Goal: Check status

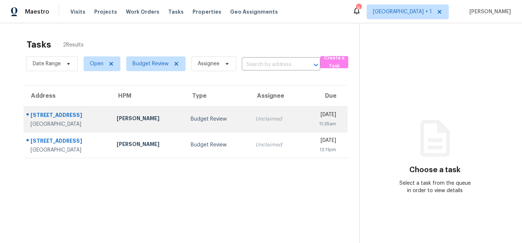
click at [143, 119] on div "[PERSON_NAME]" at bounding box center [148, 118] width 62 height 9
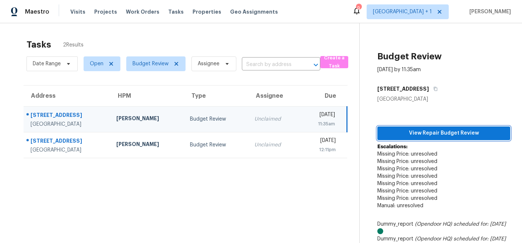
click at [424, 131] on span "View Repair Budget Review" at bounding box center [443, 132] width 121 height 9
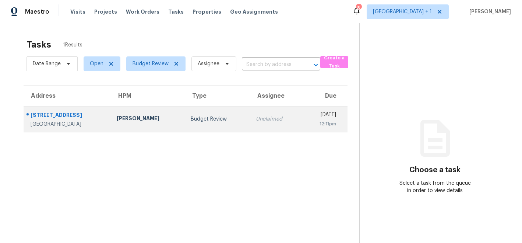
click at [137, 117] on div "[PERSON_NAME]" at bounding box center [148, 118] width 62 height 9
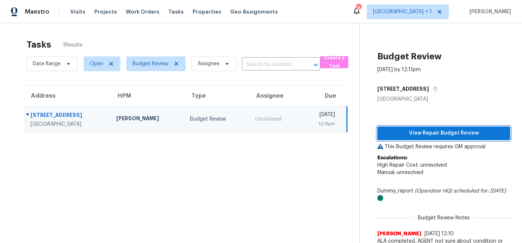
click at [417, 134] on span "View Repair Budget Review" at bounding box center [443, 132] width 121 height 9
click at [420, 134] on span "View Repair Budget Review" at bounding box center [443, 132] width 121 height 9
